Goal: Use online tool/utility: Utilize a website feature to perform a specific function

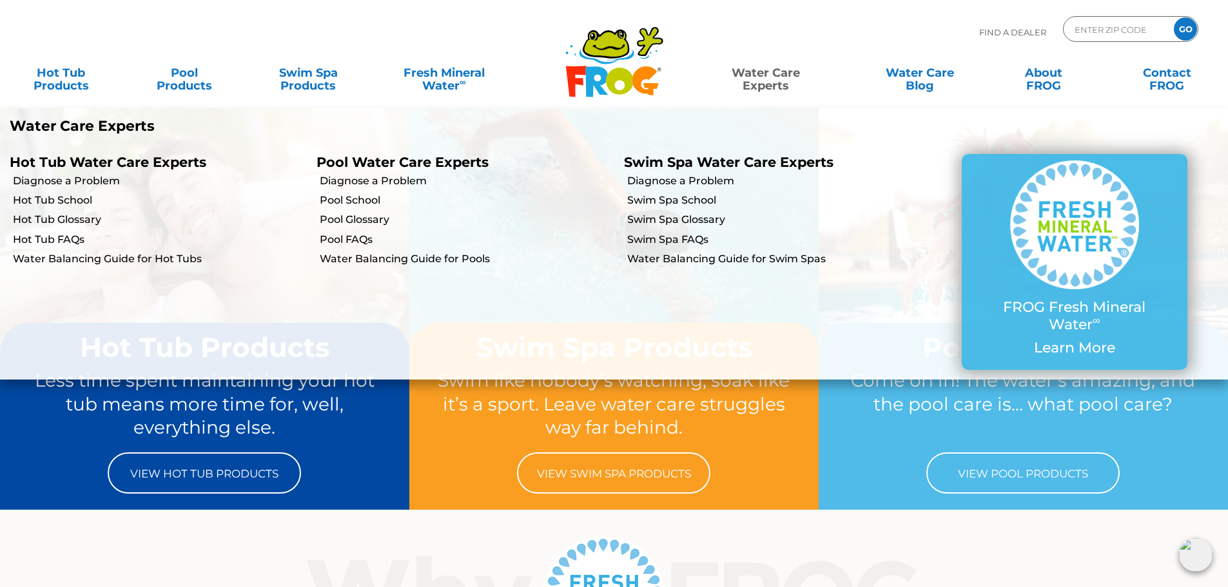
click at [777, 73] on link "Water Care Experts" at bounding box center [766, 73] width 156 height 26
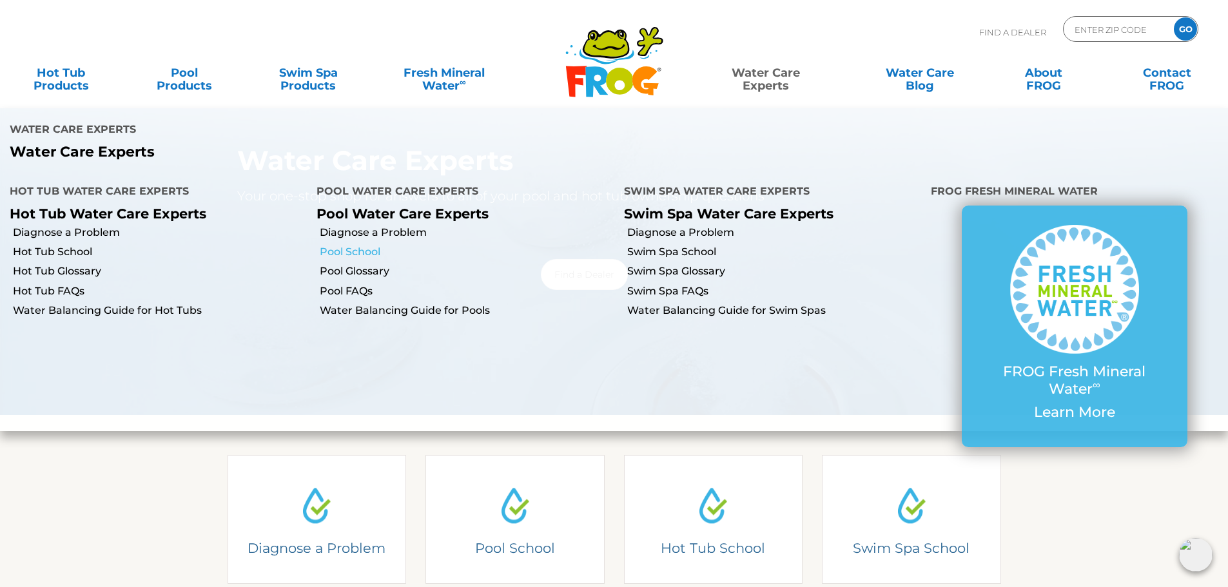
click at [365, 245] on link "Pool School" at bounding box center [467, 252] width 294 height 14
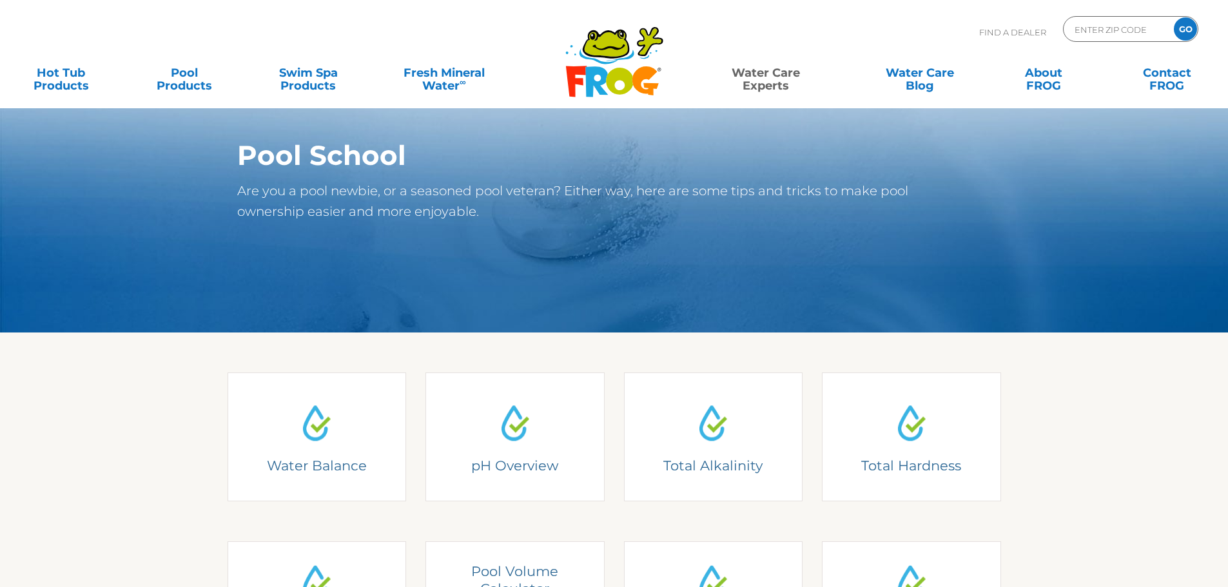
scroll to position [258, 0]
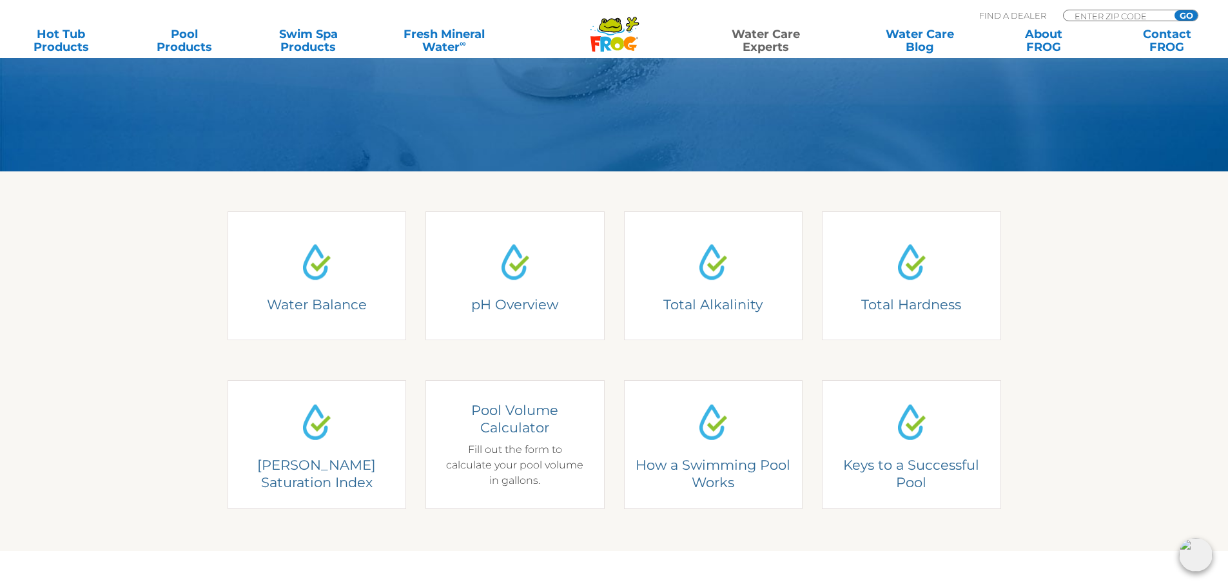
click at [507, 474] on div "Pool Volume Calculator Fill out the form to calculate your pool volume in gallo…" at bounding box center [515, 444] width 142 height 87
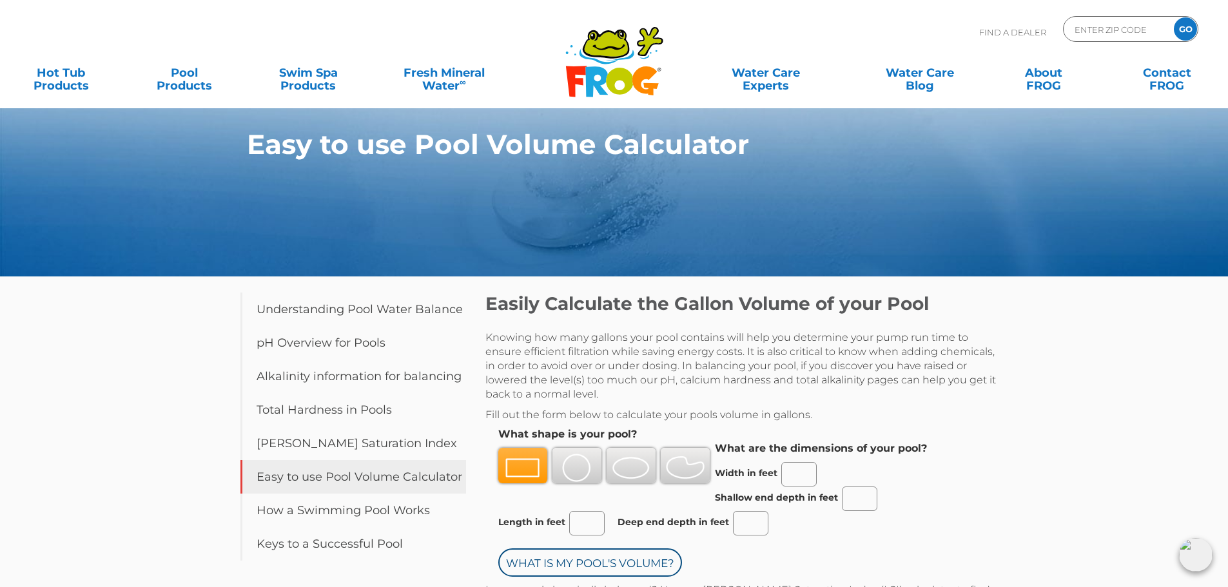
click at [569, 460] on img at bounding box center [576, 468] width 39 height 28
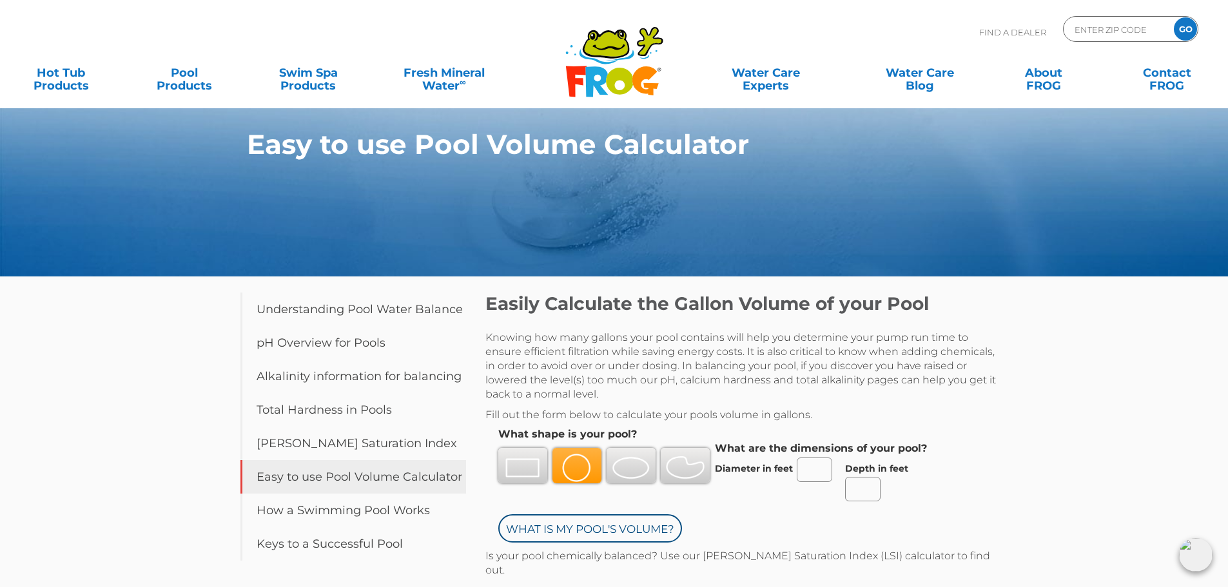
click at [813, 461] on input "Diameter in feet" at bounding box center [814, 470] width 35 height 24
type input "18"
click at [864, 486] on input "Depth in feet" at bounding box center [862, 489] width 35 height 24
type input "4.5"
click at [630, 527] on input "What is my Pool's Volume?" at bounding box center [590, 528] width 184 height 28
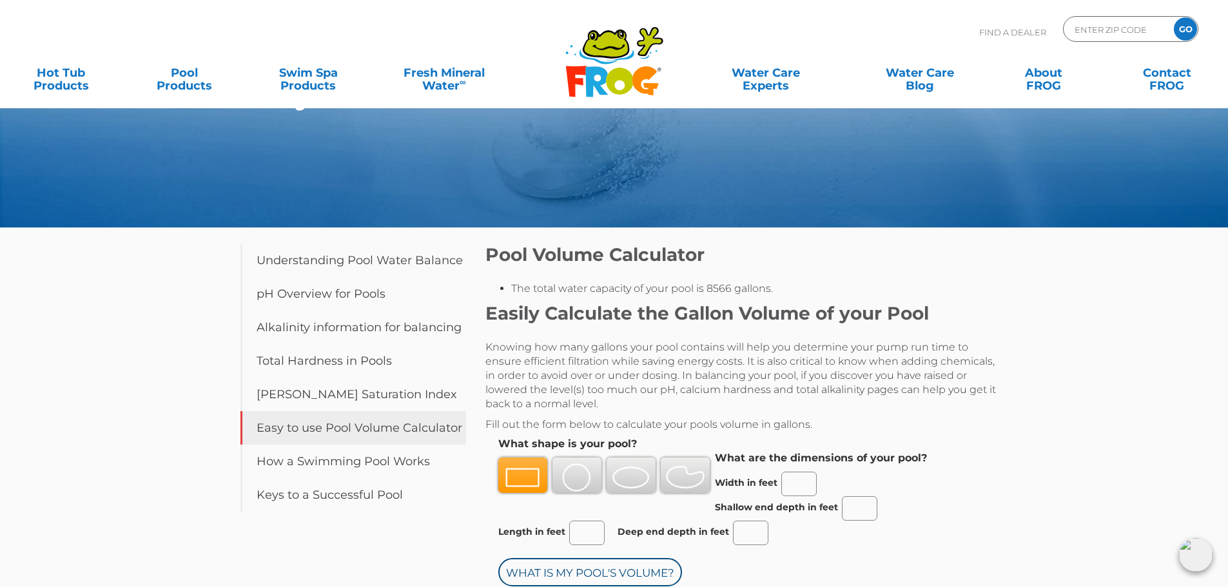
scroll to position [129, 0]
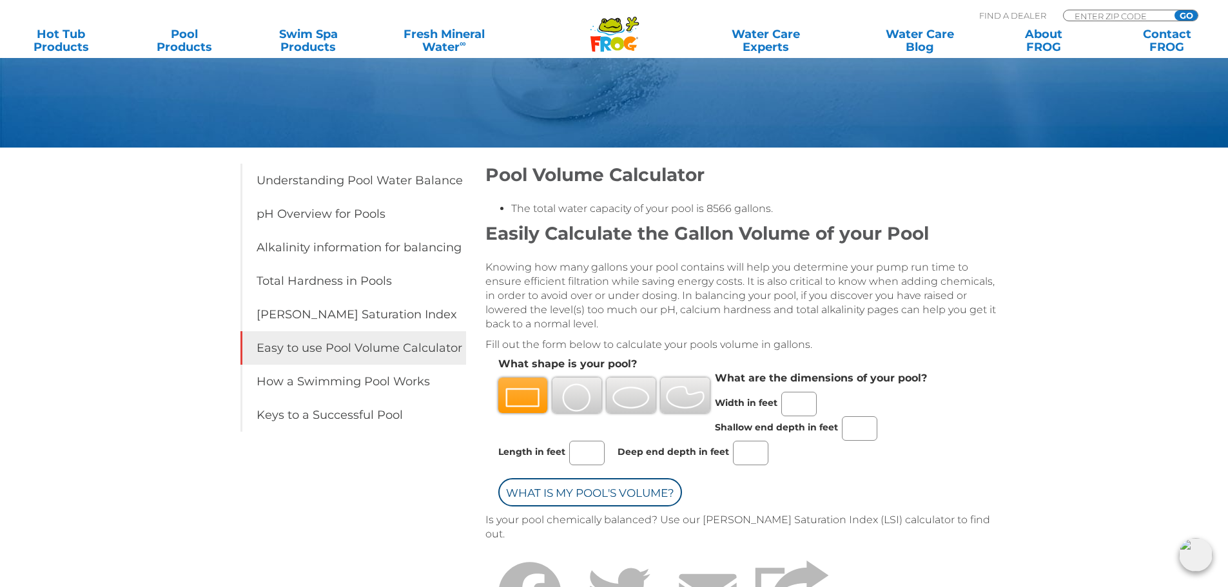
click at [970, 440] on div "Pool Volume Calculator The total water capacity of your pool is 8566 gallons. E…" at bounding box center [743, 419] width 516 height 510
